Goal: Task Accomplishment & Management: Manage account settings

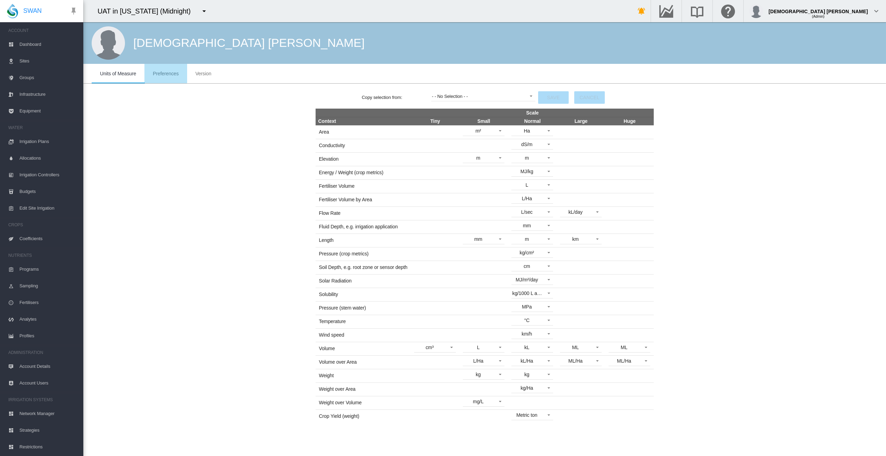
click at [164, 71] on span "Preferences" at bounding box center [166, 74] width 26 height 6
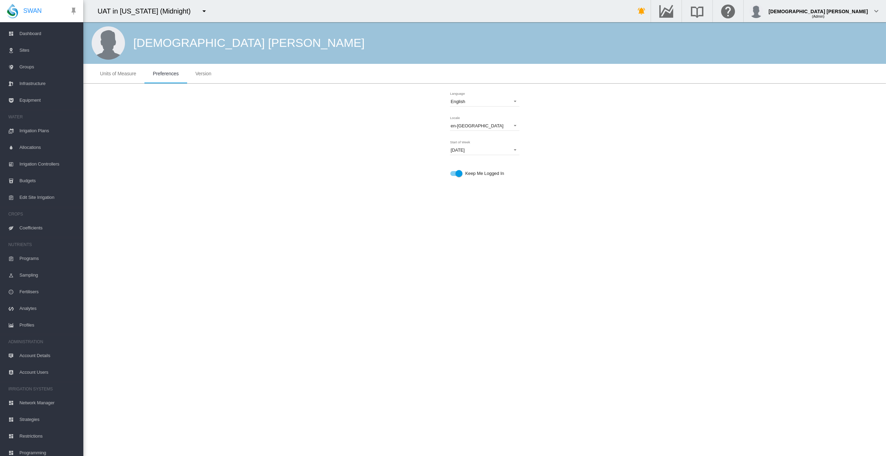
scroll to position [16, 0]
click at [40, 399] on span "Network Manager" at bounding box center [48, 398] width 58 height 17
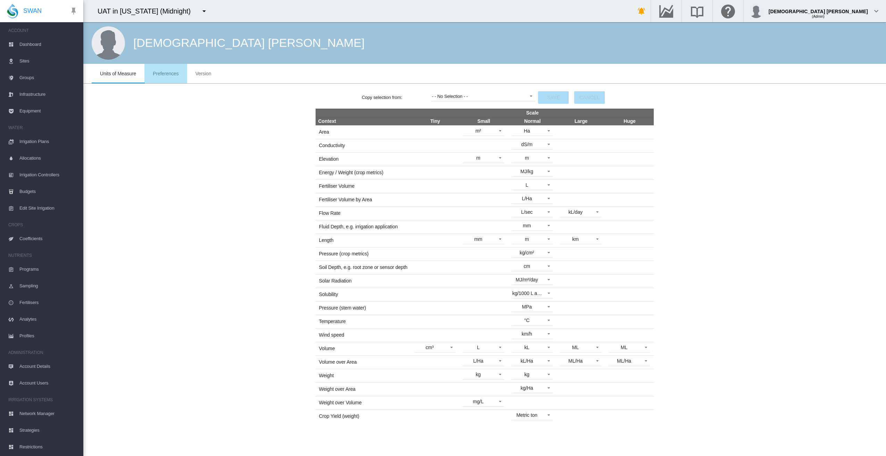
click at [162, 72] on span "Preferences" at bounding box center [166, 74] width 26 height 6
